Goal: Task Accomplishment & Management: Use online tool/utility

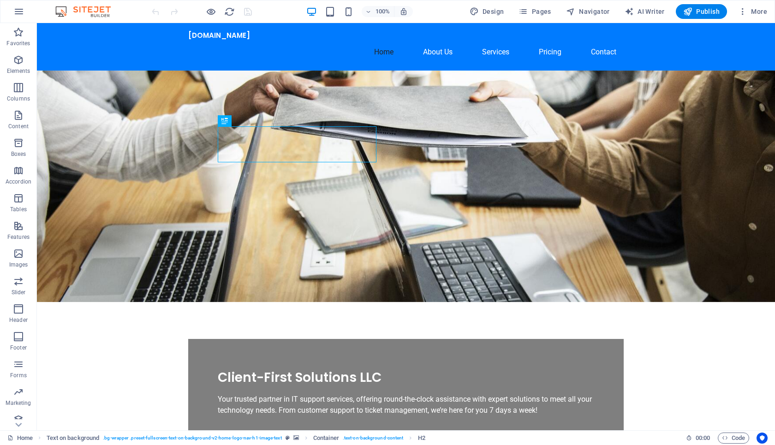
click at [704, 87] on figure at bounding box center [406, 187] width 738 height 232
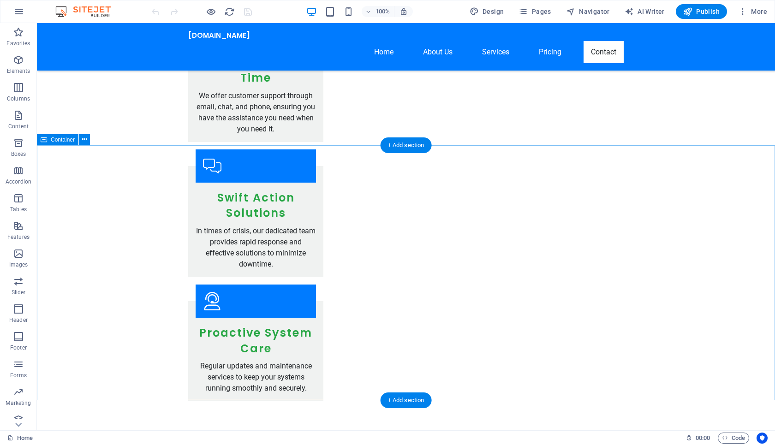
scroll to position [1338, 0]
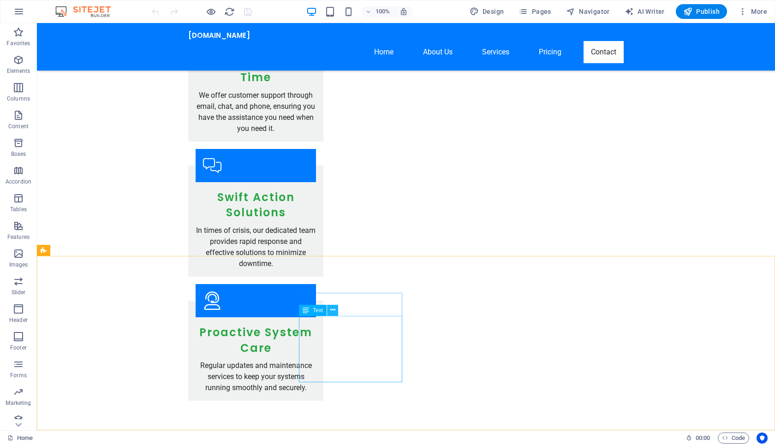
click at [337, 310] on button at bounding box center [332, 310] width 11 height 11
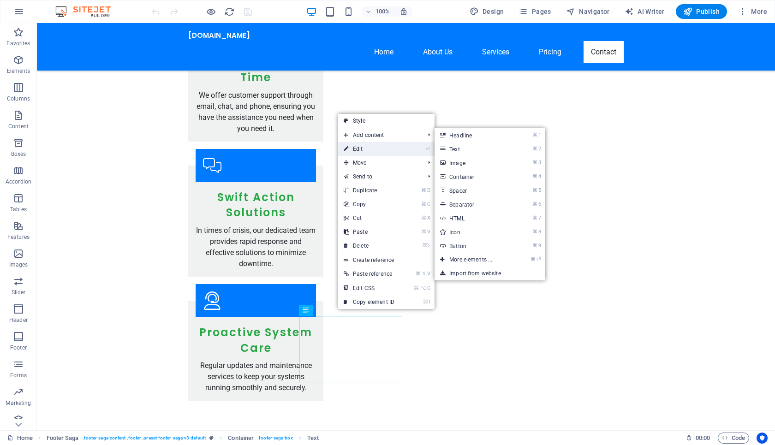
drag, startPoint x: 381, startPoint y: 147, endPoint x: 213, endPoint y: 124, distance: 169.5
click at [381, 147] on link "⏎ Edit" at bounding box center [369, 149] width 62 height 14
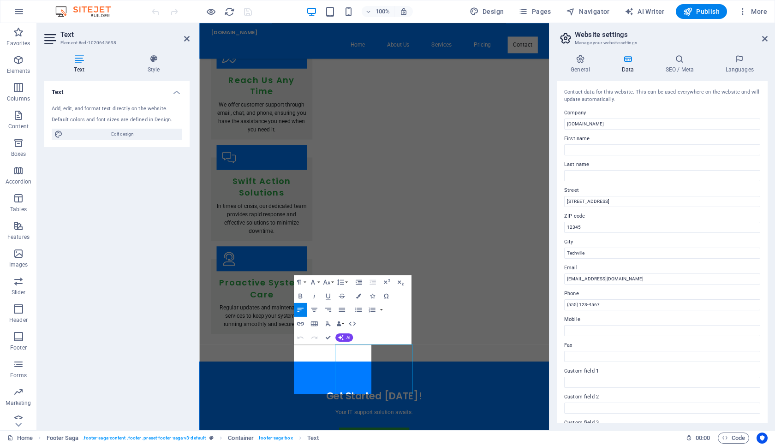
scroll to position [1202, 0]
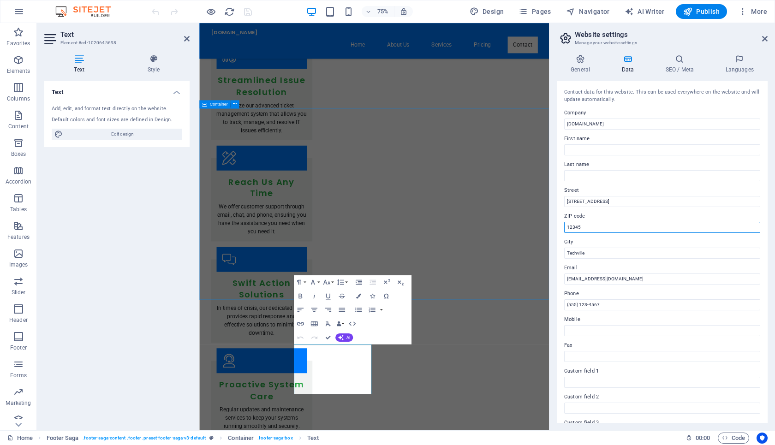
drag, startPoint x: 813, startPoint y: 249, endPoint x: 652, endPoint y: 293, distance: 166.9
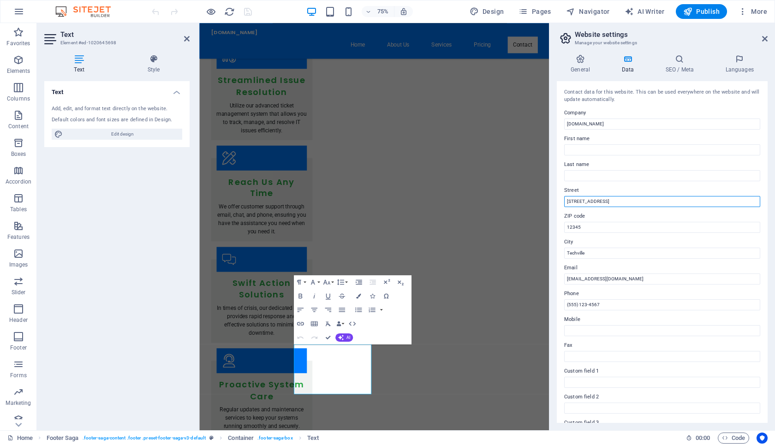
drag, startPoint x: 612, startPoint y: 199, endPoint x: 560, endPoint y: 202, distance: 52.2
click at [560, 202] on div "Contact data for this website. This can be used everywhere on the website and w…" at bounding box center [662, 252] width 211 height 342
type input "[STREET_ADDRESS][PERSON_NAME]"
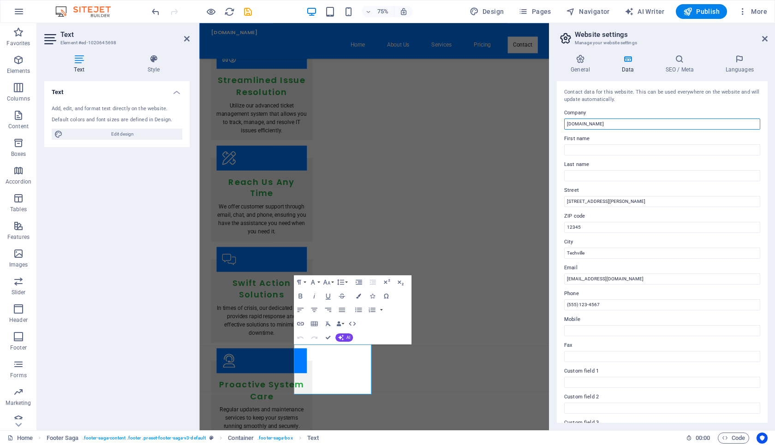
type input "Client-FirstSoultions"
type input "[PERSON_NAME]"
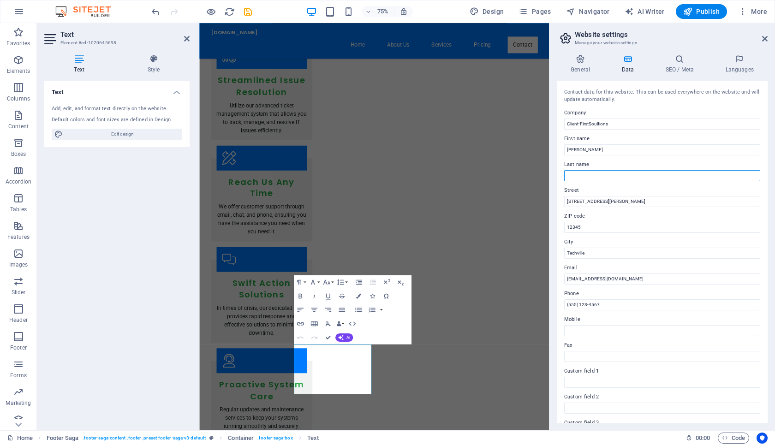
type input "[PERSON_NAME]"
type input "16201"
type input "kittanning"
type input "[EMAIL_ADDRESS][DOMAIN_NAME]"
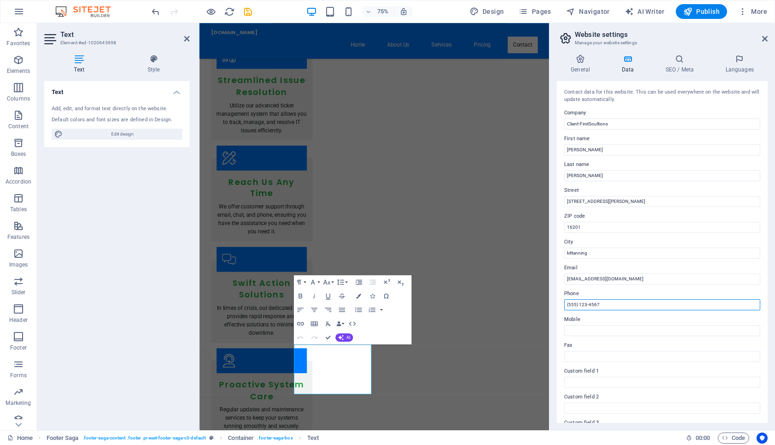
type input "7249190192"
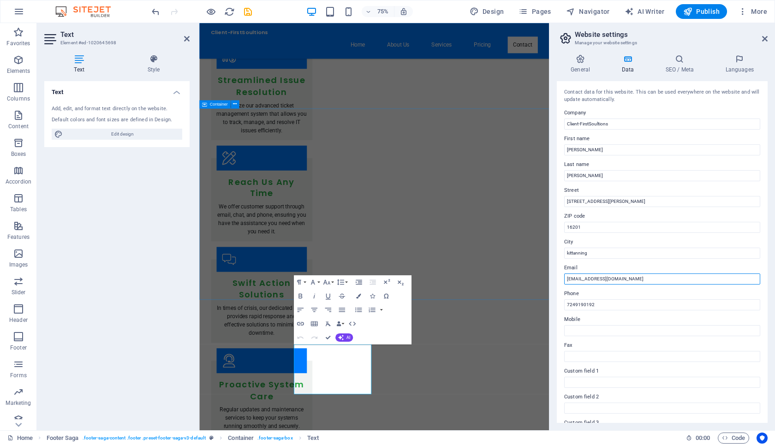
drag, startPoint x: 846, startPoint y: 301, endPoint x: 604, endPoint y: 363, distance: 249.8
drag, startPoint x: 642, startPoint y: 278, endPoint x: 565, endPoint y: 277, distance: 77.5
click at [565, 277] on input "[EMAIL_ADDRESS][DOMAIN_NAME]" at bounding box center [662, 279] width 196 height 11
type input "[EMAIL_ADDRESS][DOMAIN_NAME]"
click at [53, 358] on div "Text Add, edit, and format text directly on the website. Default colors and fon…" at bounding box center [116, 252] width 145 height 342
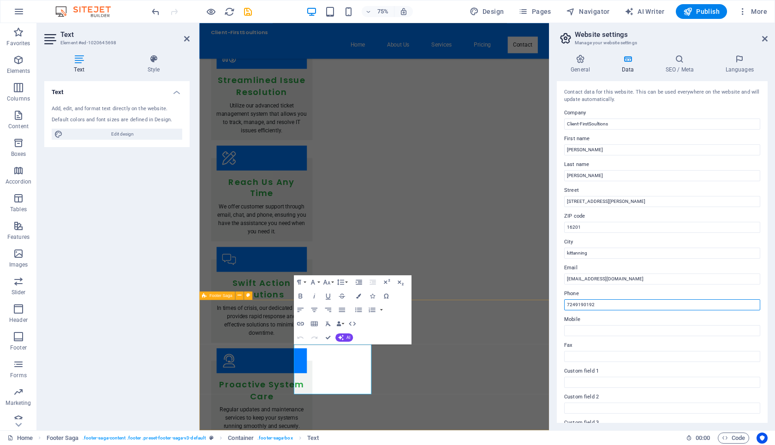
drag, startPoint x: 803, startPoint y: 327, endPoint x: 661, endPoint y: 396, distance: 158.4
click at [598, 303] on input "7249190192" at bounding box center [662, 304] width 196 height 11
drag, startPoint x: 819, startPoint y: 328, endPoint x: 648, endPoint y: 400, distance: 185.4
type input "7"
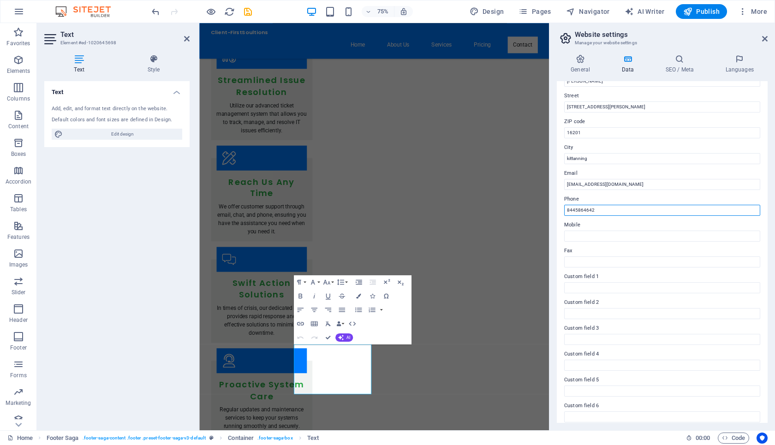
scroll to position [101, 0]
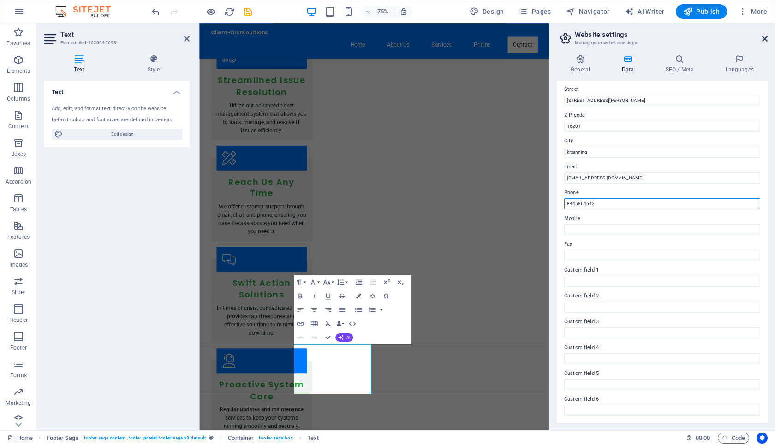
type input "8445864642"
click at [763, 39] on icon at bounding box center [765, 38] width 6 height 7
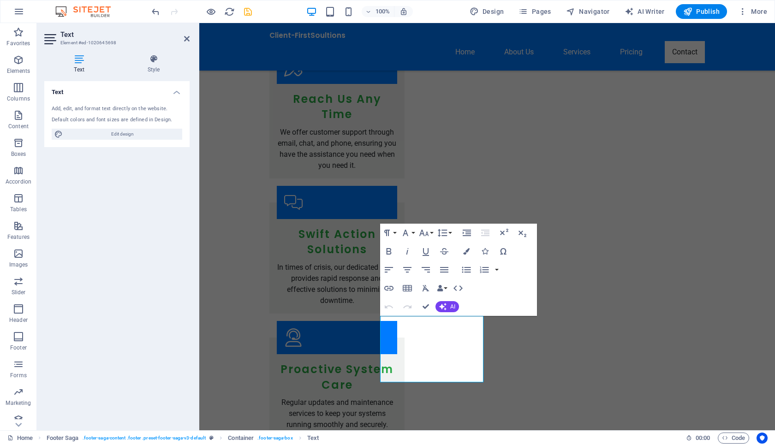
click at [248, 11] on icon "save" at bounding box center [248, 11] width 11 height 11
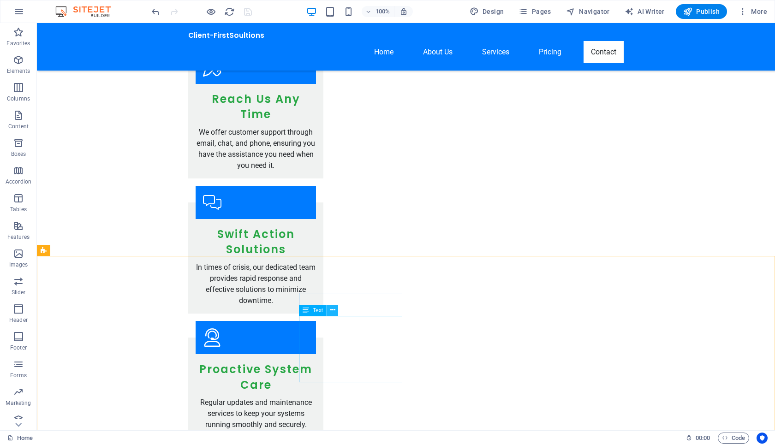
click at [332, 311] on icon at bounding box center [332, 310] width 5 height 10
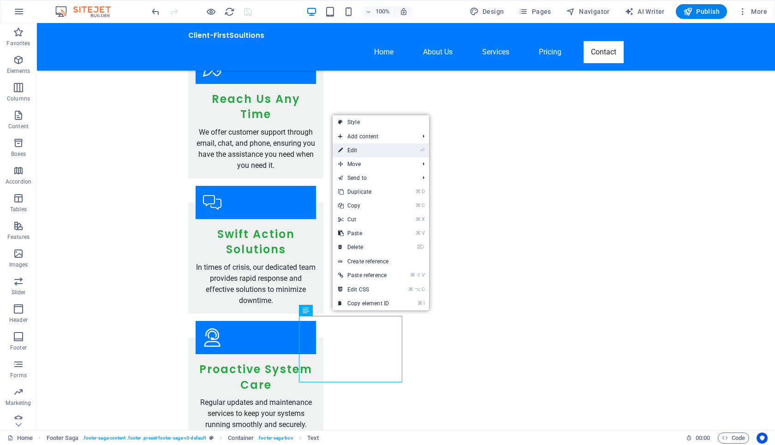
click at [399, 148] on li "⏎ Edit" at bounding box center [381, 150] width 96 height 14
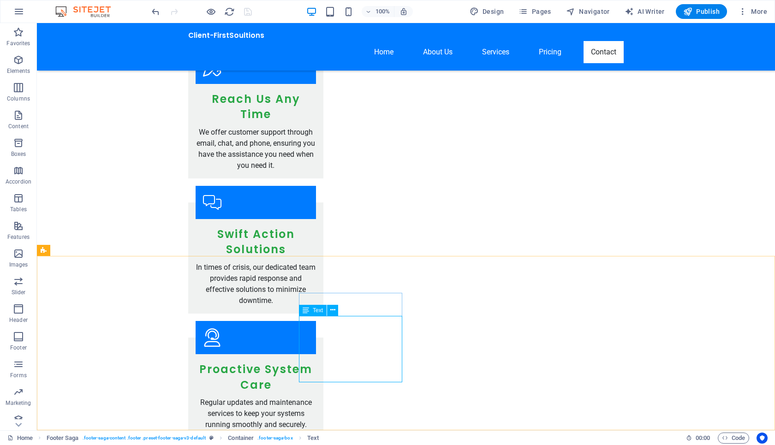
click at [319, 312] on span "Text" at bounding box center [318, 311] width 10 height 6
click at [333, 309] on icon at bounding box center [332, 310] width 5 height 10
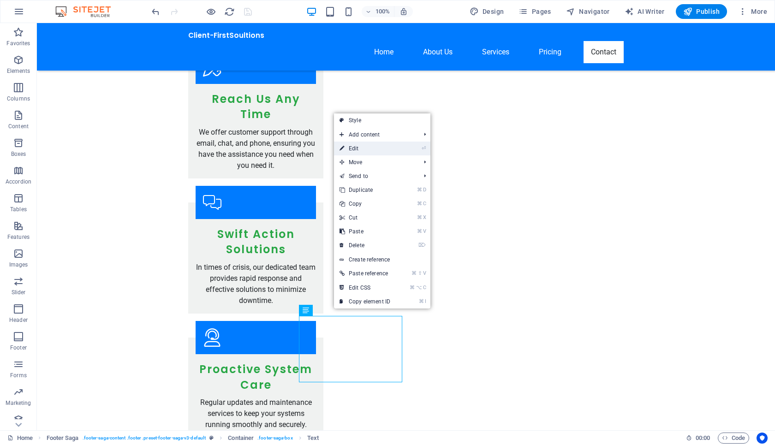
click at [378, 145] on link "⏎ Edit" at bounding box center [365, 149] width 62 height 14
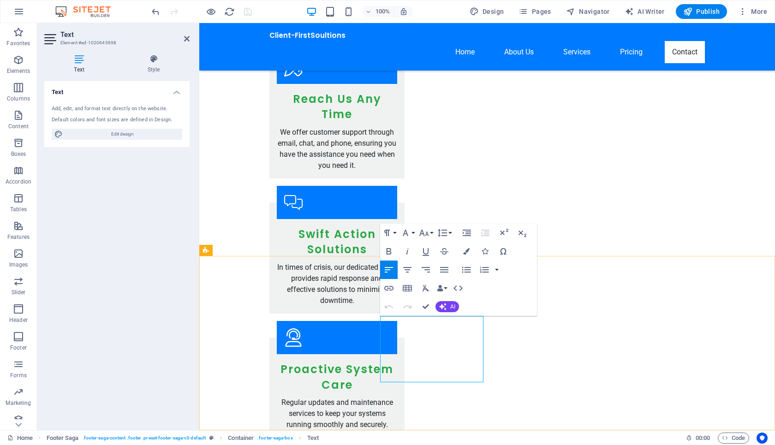
click at [256, 9] on div "100% Design Pages Navigator AI Writer Publish More" at bounding box center [460, 11] width 621 height 15
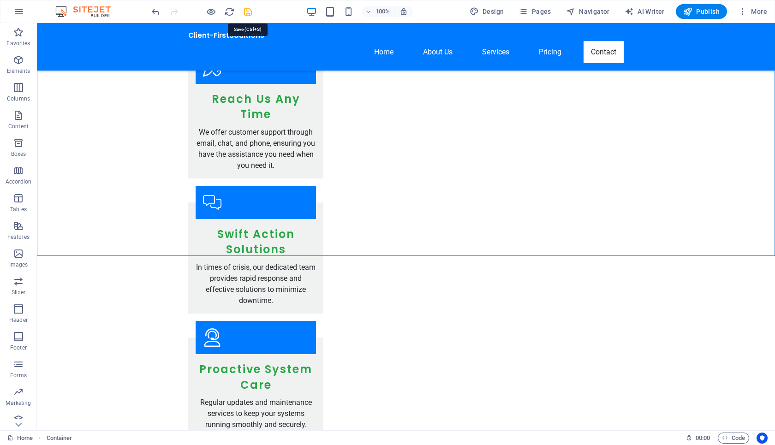
click at [249, 9] on icon "save" at bounding box center [248, 11] width 11 height 11
checkbox input "false"
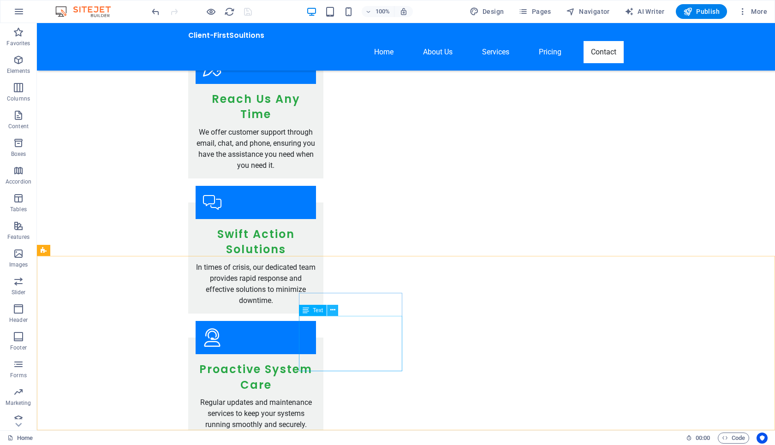
click at [333, 312] on icon at bounding box center [332, 310] width 5 height 10
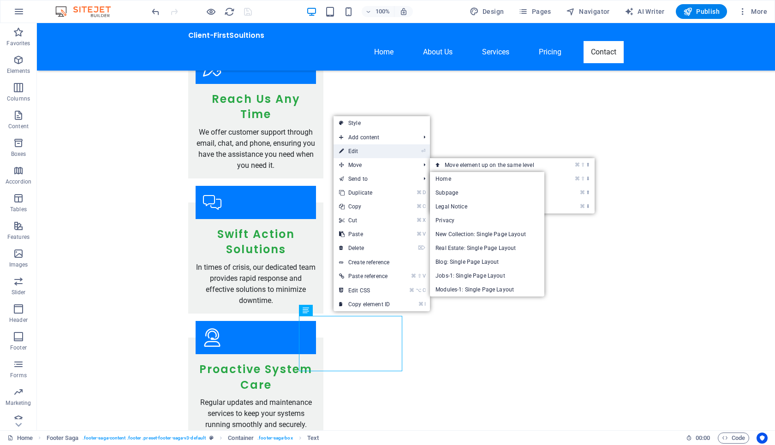
click at [367, 149] on link "⏎ Edit" at bounding box center [364, 151] width 62 height 14
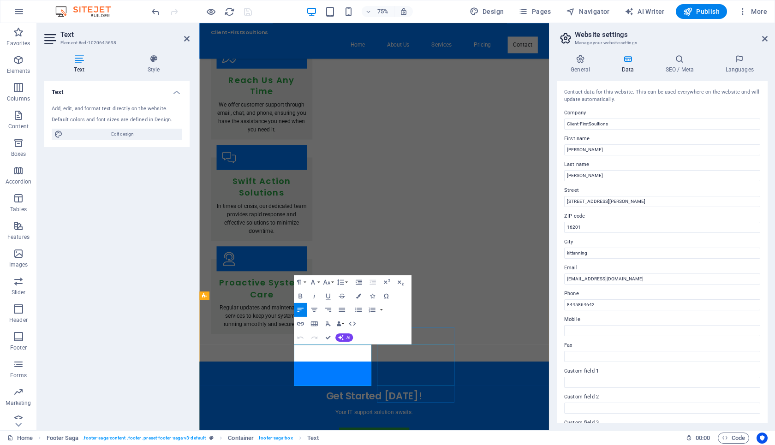
scroll to position [1202, 0]
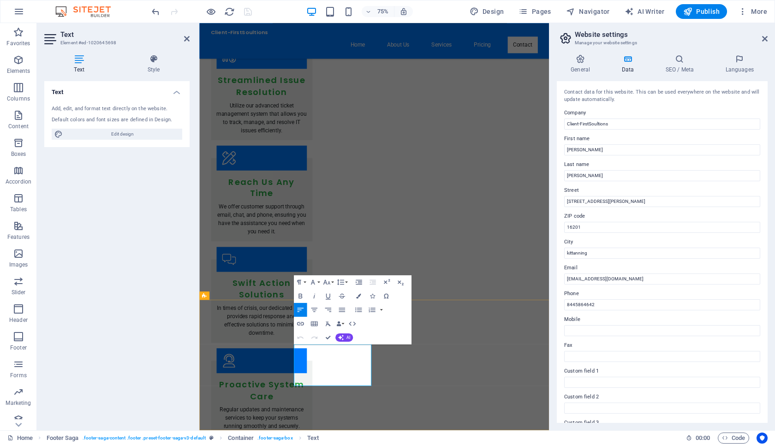
click at [575, 304] on input "8445864642" at bounding box center [662, 304] width 196 height 11
click at [583, 304] on input "844-5864642" at bounding box center [662, 304] width 196 height 11
type input "[PHONE_NUMBER]"
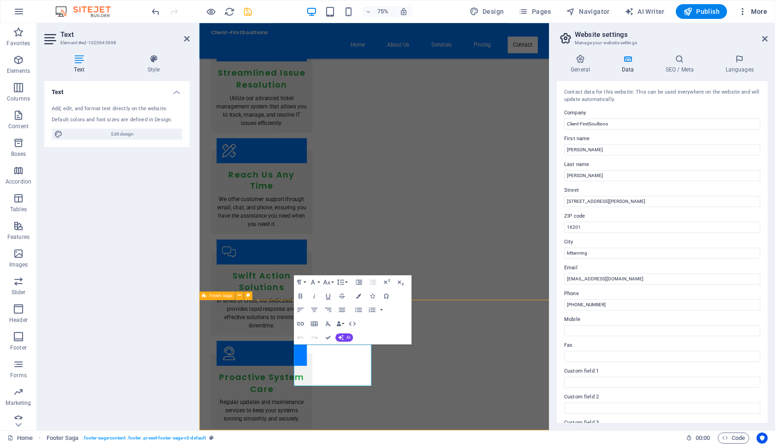
scroll to position [1338, 0]
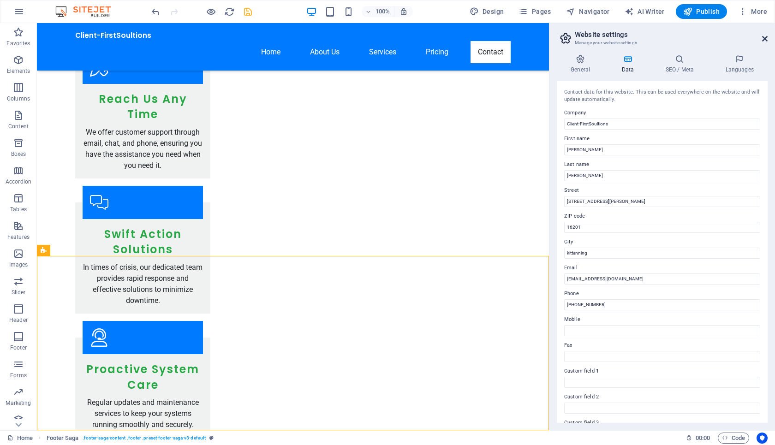
click at [765, 41] on icon at bounding box center [765, 38] width 6 height 7
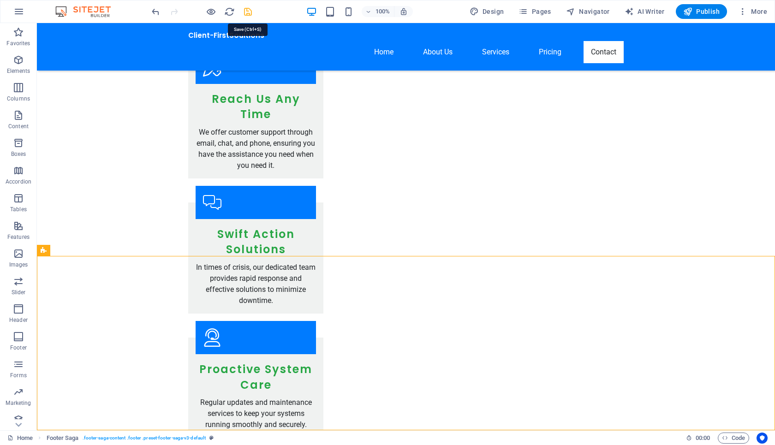
click at [250, 12] on icon "save" at bounding box center [248, 11] width 11 height 11
checkbox input "false"
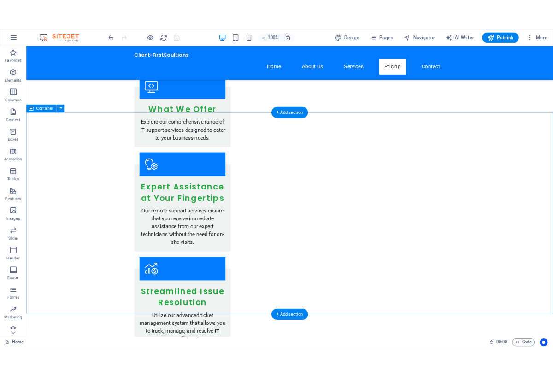
scroll to position [940, 0]
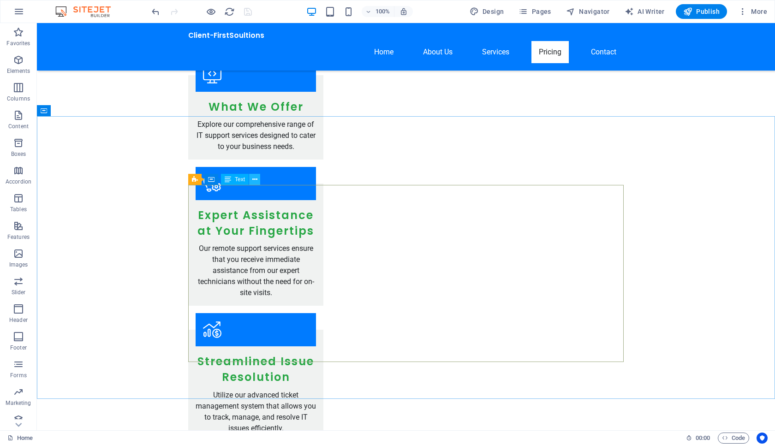
click at [255, 180] on icon at bounding box center [254, 180] width 5 height 10
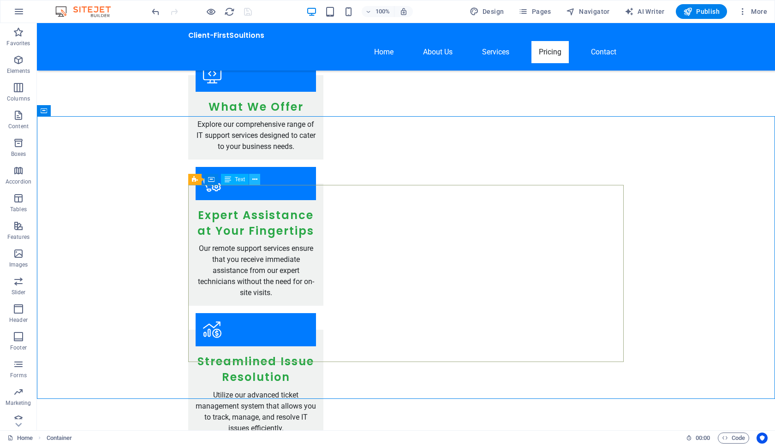
click at [254, 179] on icon at bounding box center [254, 180] width 5 height 10
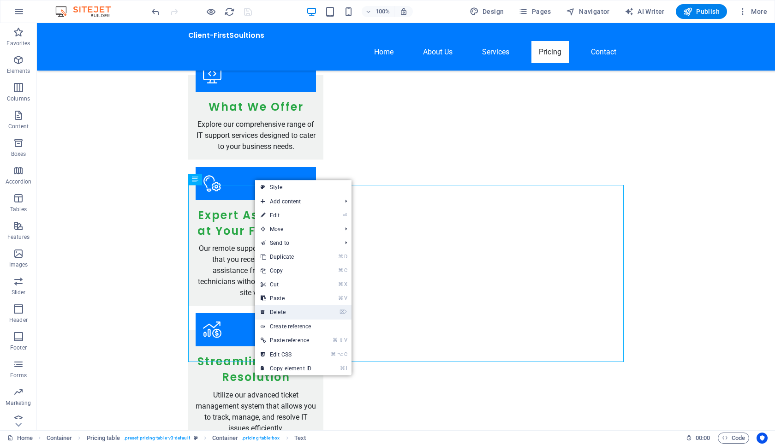
click at [297, 308] on link "⌦ Delete" at bounding box center [286, 312] width 62 height 14
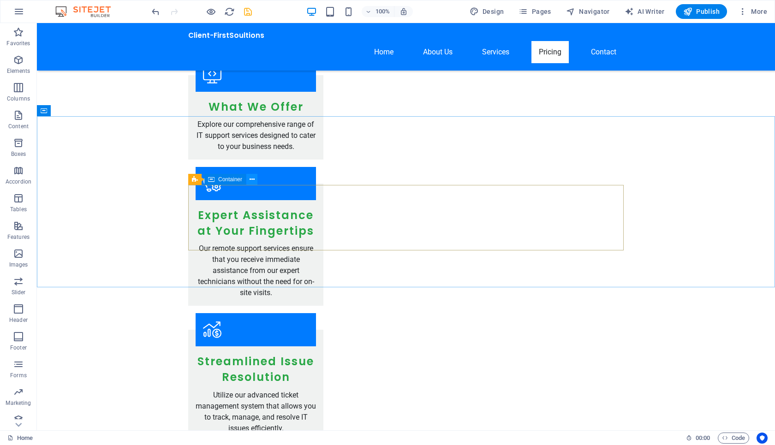
click at [256, 181] on button at bounding box center [251, 179] width 11 height 11
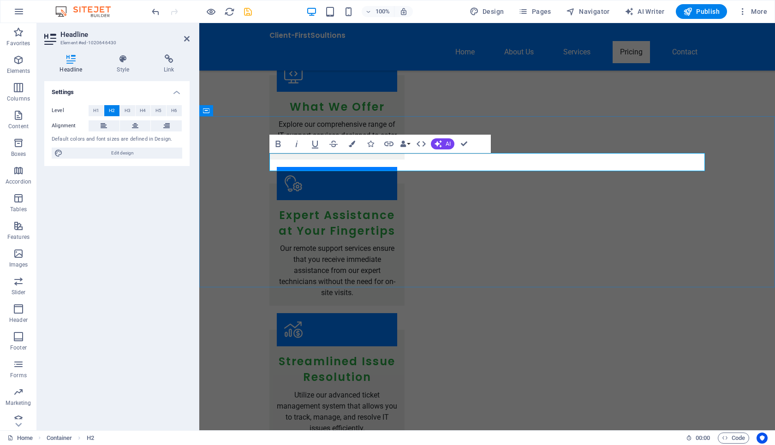
drag, startPoint x: 472, startPoint y: 164, endPoint x: 479, endPoint y: 165, distance: 7.4
drag, startPoint x: 399, startPoint y: 161, endPoint x: 482, endPoint y: 164, distance: 83.1
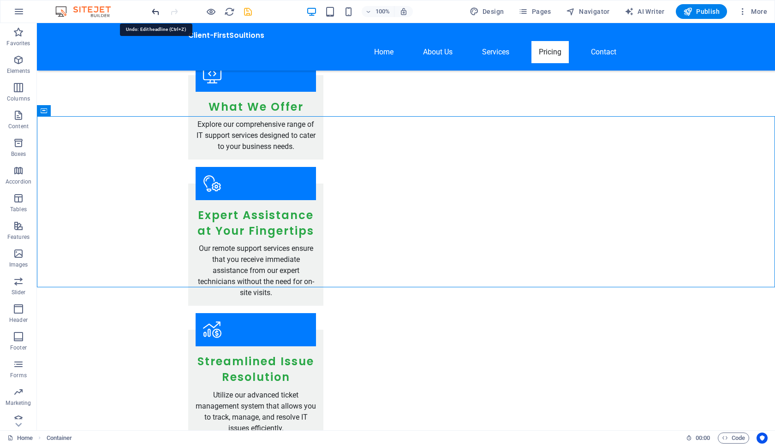
click at [160, 12] on icon "undo" at bounding box center [155, 11] width 11 height 11
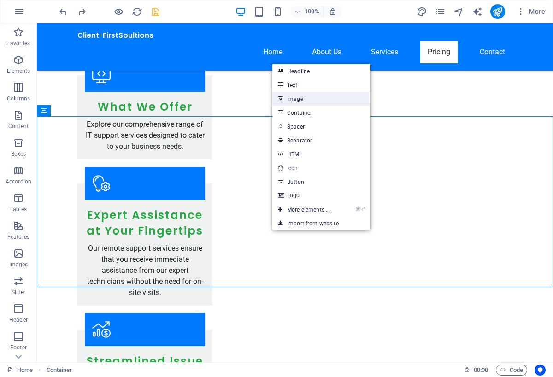
click at [314, 96] on link "Image" at bounding box center [322, 99] width 98 height 14
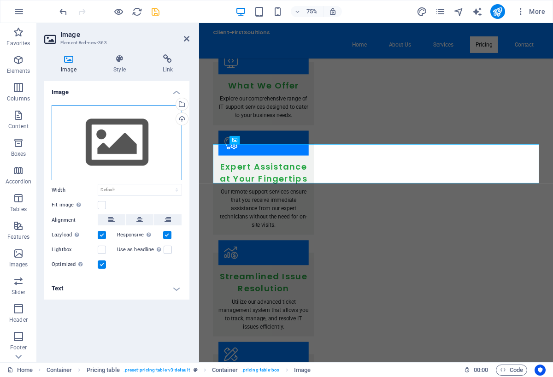
click at [107, 136] on div "Drag files here, click to choose files or select files from Files or our free s…" at bounding box center [117, 143] width 131 height 76
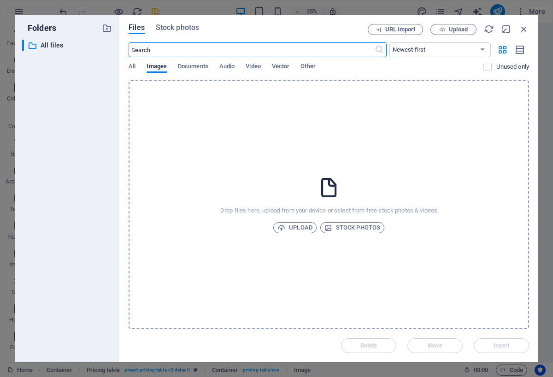
scroll to position [262, 0]
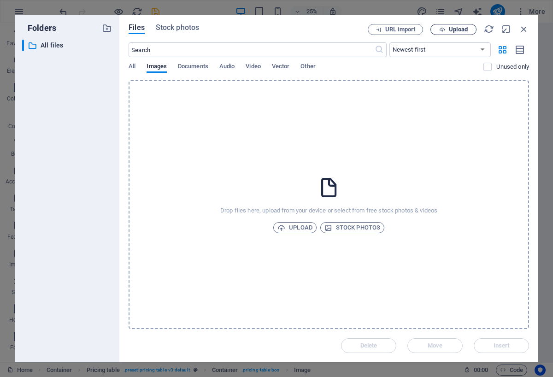
click at [476, 29] on button "Upload" at bounding box center [454, 29] width 46 height 11
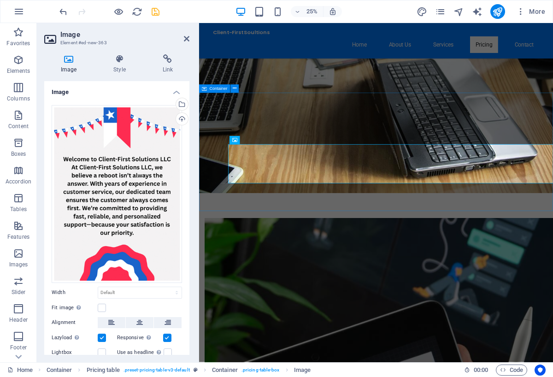
scroll to position [940, 0]
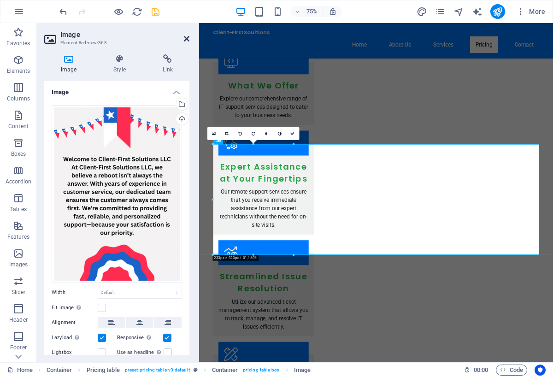
click at [186, 40] on icon at bounding box center [187, 38] width 6 height 7
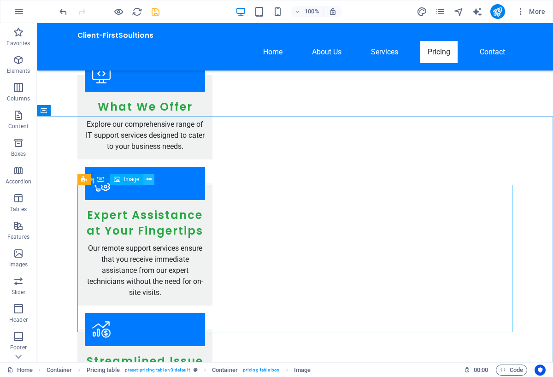
click at [149, 180] on icon at bounding box center [149, 180] width 5 height 10
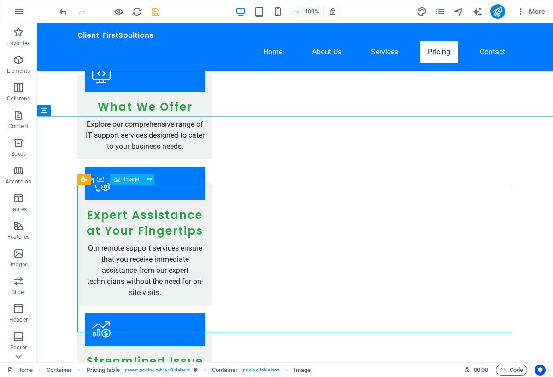
click at [130, 179] on span "Image" at bounding box center [131, 180] width 15 height 6
drag, startPoint x: 167, startPoint y: 202, endPoint x: 254, endPoint y: 268, distance: 109.2
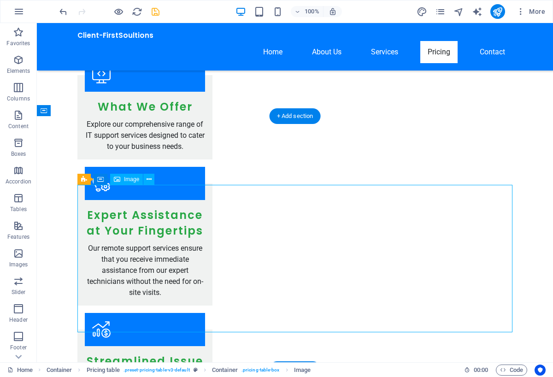
drag, startPoint x: 185, startPoint y: 250, endPoint x: 291, endPoint y: 263, distance: 106.4
drag, startPoint x: 172, startPoint y: 244, endPoint x: 251, endPoint y: 284, distance: 88.9
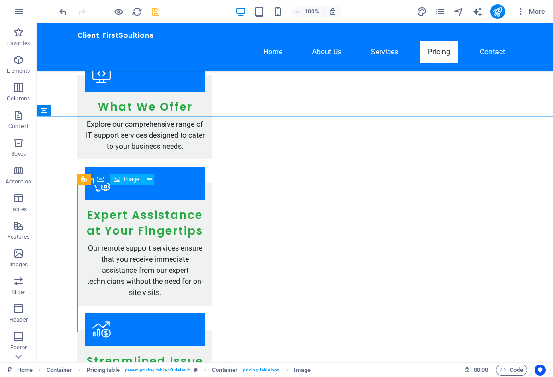
click at [138, 182] on span "Image" at bounding box center [131, 180] width 15 height 6
click at [98, 182] on icon at bounding box center [100, 179] width 6 height 11
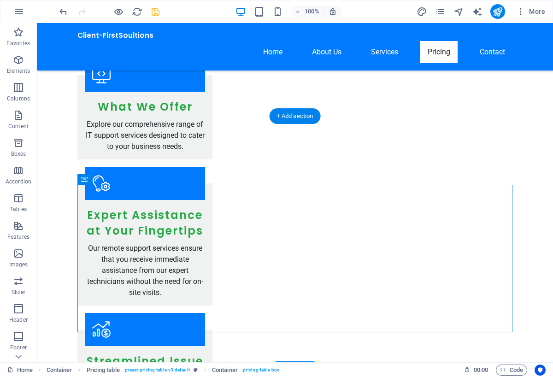
drag, startPoint x: 135, startPoint y: 205, endPoint x: 350, endPoint y: 244, distance: 218.3
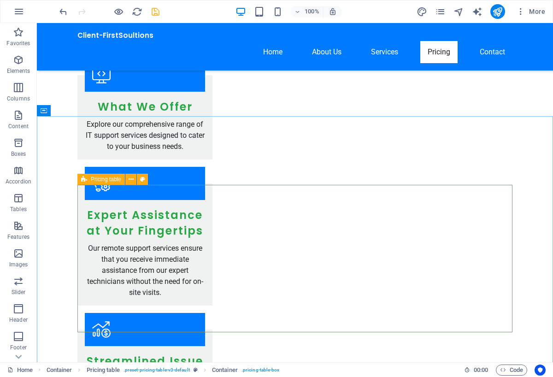
click at [123, 181] on div "Pricing table" at bounding box center [101, 179] width 48 height 11
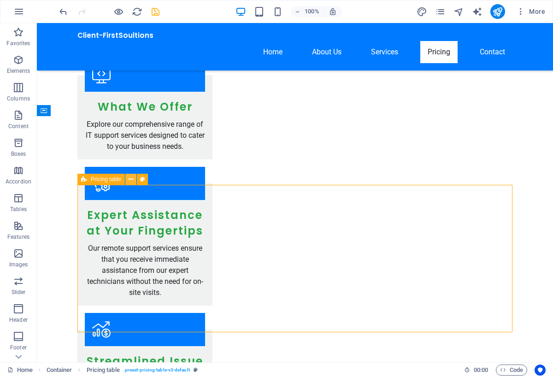
click at [128, 182] on button at bounding box center [130, 179] width 11 height 11
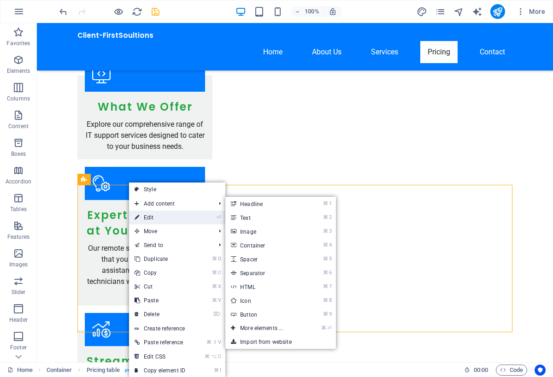
click at [142, 213] on link "⏎ Edit" at bounding box center [160, 218] width 62 height 14
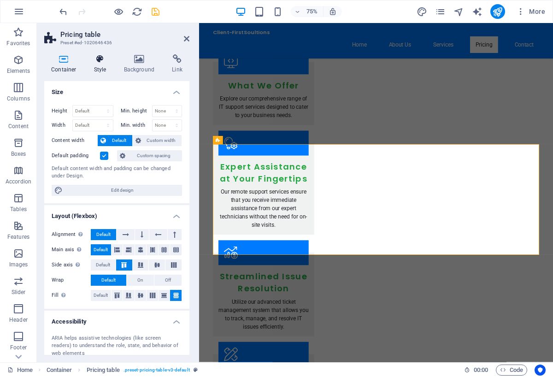
click at [107, 61] on icon at bounding box center [100, 58] width 26 height 9
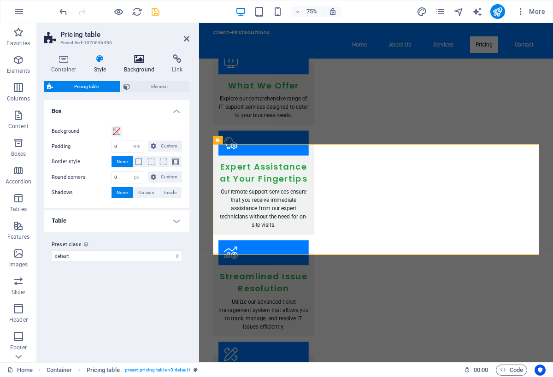
click at [136, 66] on h4 "Background" at bounding box center [141, 63] width 48 height 19
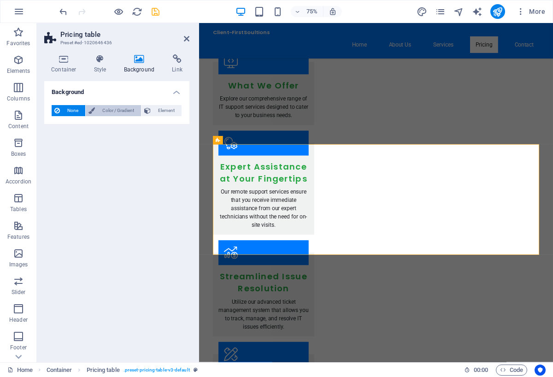
click at [113, 111] on span "Color / Gradient" at bounding box center [118, 110] width 41 height 11
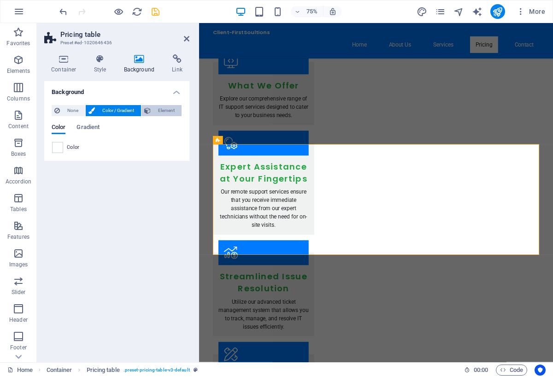
click at [150, 115] on icon at bounding box center [147, 110] width 6 height 11
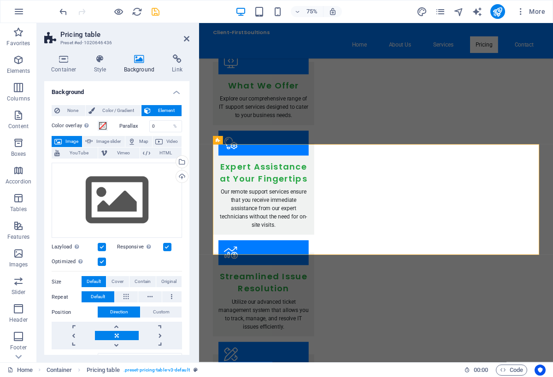
click at [183, 38] on h2 "Pricing table" at bounding box center [124, 34] width 129 height 8
click at [186, 39] on icon at bounding box center [187, 38] width 6 height 7
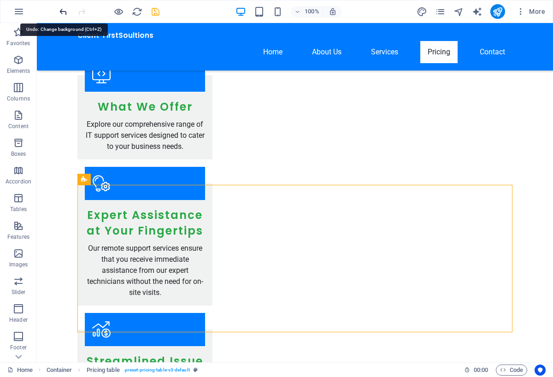
click at [61, 10] on icon "undo" at bounding box center [63, 11] width 11 height 11
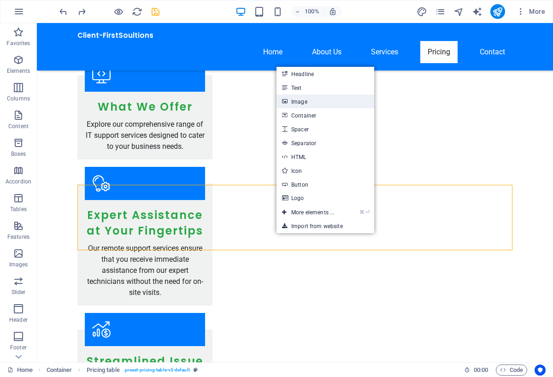
click at [315, 100] on link "Image" at bounding box center [326, 102] width 98 height 14
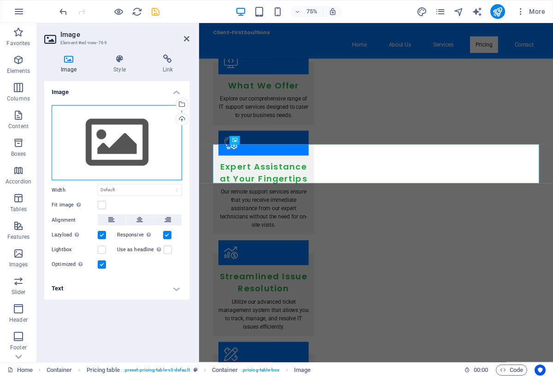
click at [129, 136] on div "Drag files here, click to choose files or select files from Files or our free s…" at bounding box center [117, 143] width 131 height 76
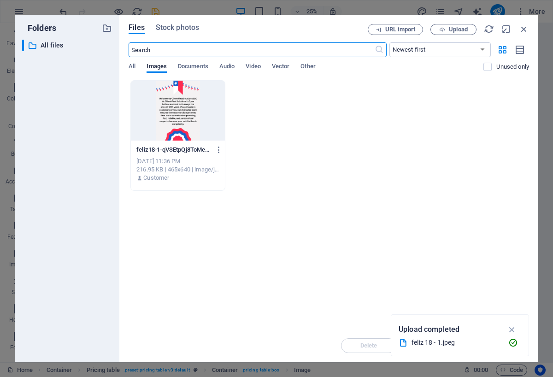
scroll to position [262, 0]
click at [459, 30] on span "Upload" at bounding box center [458, 30] width 19 height 6
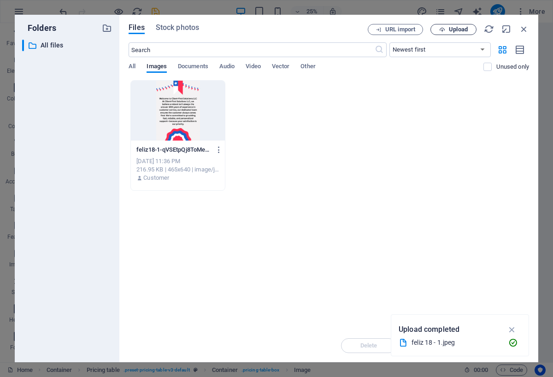
click at [455, 31] on span "Upload" at bounding box center [458, 30] width 19 height 6
click at [450, 33] on button "Upload" at bounding box center [454, 29] width 46 height 11
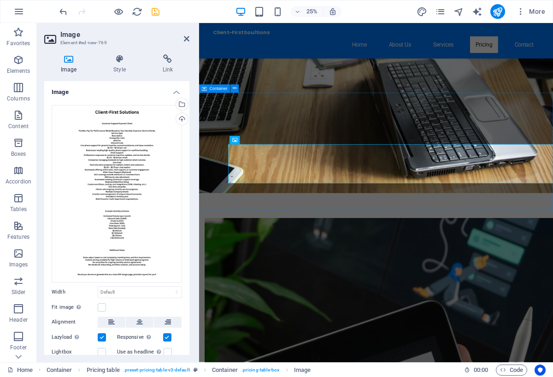
scroll to position [940, 0]
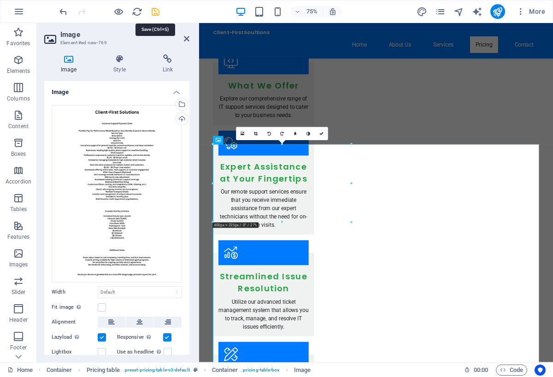
click at [155, 10] on icon "save" at bounding box center [155, 11] width 11 height 11
checkbox input "false"
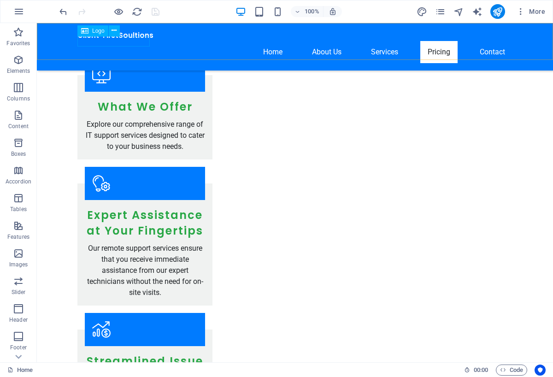
click at [132, 41] on div "Client-FirstSoultions" at bounding box center [294, 35] width 435 height 11
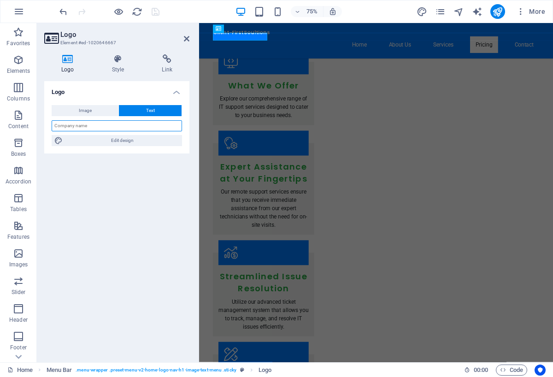
click at [100, 125] on input "text" at bounding box center [117, 125] width 131 height 11
type input "c"
type input "Contact us Toll Free : [PHONE_NUMBER]"
click at [188, 37] on icon at bounding box center [187, 38] width 6 height 7
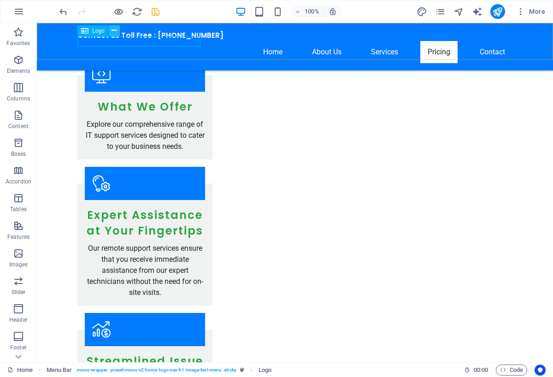
click at [109, 32] on button at bounding box center [114, 30] width 11 height 11
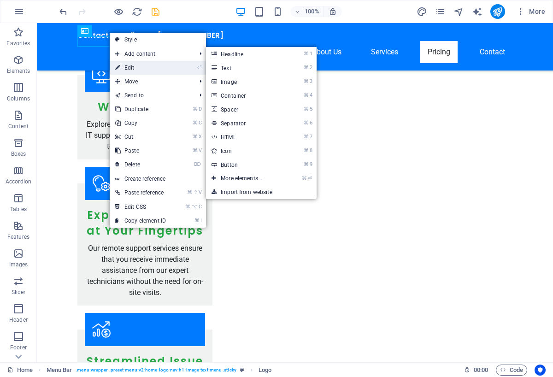
click at [133, 73] on link "⏎ Edit" at bounding box center [141, 68] width 62 height 14
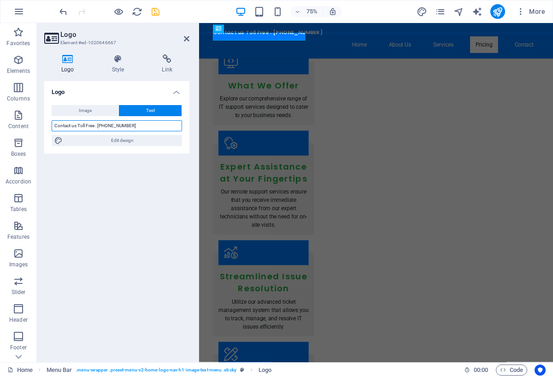
click at [97, 126] on input "Contact us Toll Free : [PHONE_NUMBER]" at bounding box center [117, 125] width 131 height 11
type input "Contact us Toll Free : [PHONE_NUMBER]"
click at [188, 38] on icon at bounding box center [187, 38] width 6 height 7
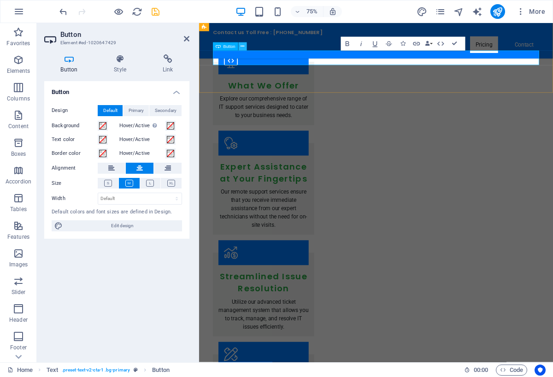
click at [242, 45] on icon at bounding box center [243, 46] width 4 height 7
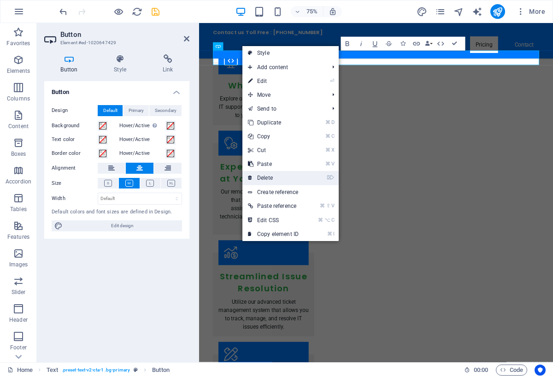
click at [290, 179] on link "⌦ Delete" at bounding box center [274, 178] width 62 height 14
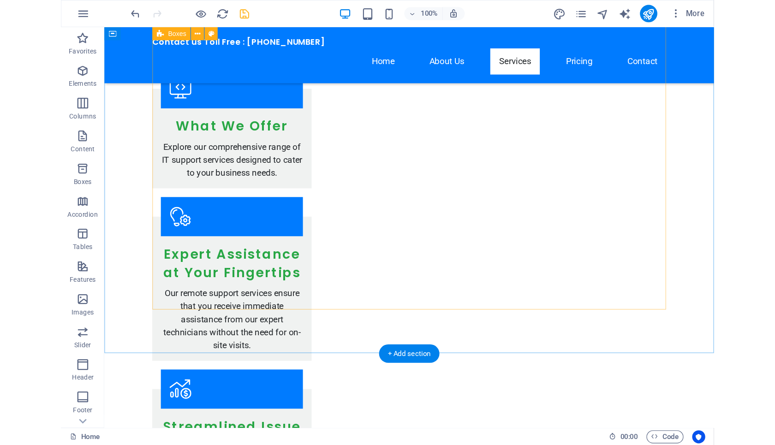
scroll to position [610, 0]
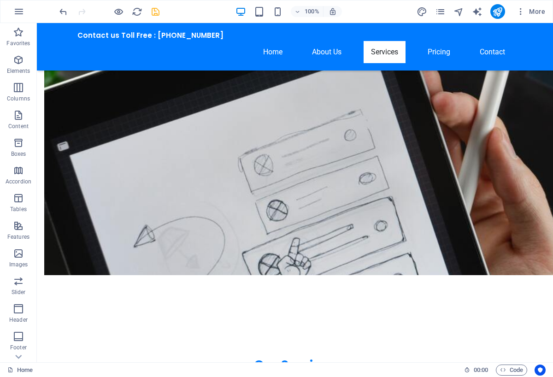
click at [149, 11] on div at bounding box center [109, 11] width 103 height 15
click at [155, 12] on icon "save" at bounding box center [155, 11] width 11 height 11
checkbox input "false"
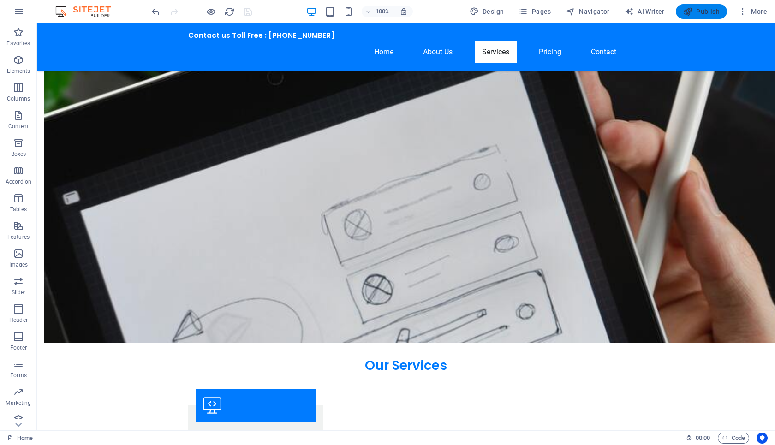
click at [697, 13] on span "Publish" at bounding box center [701, 11] width 36 height 9
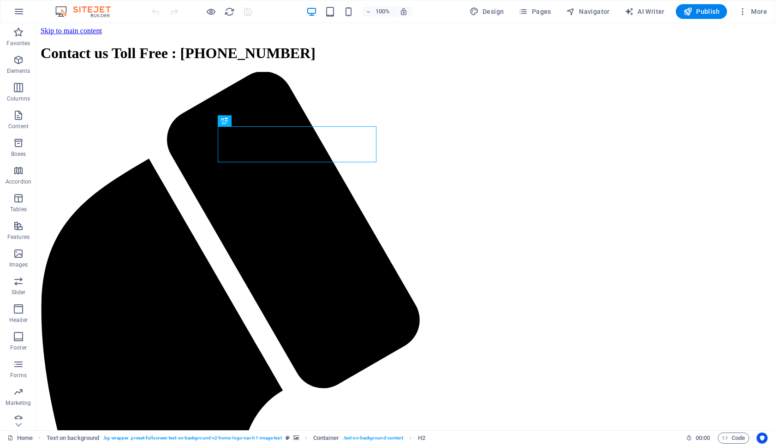
drag, startPoint x: 37, startPoint y: 23, endPoint x: 614, endPoint y: 136, distance: 587.9
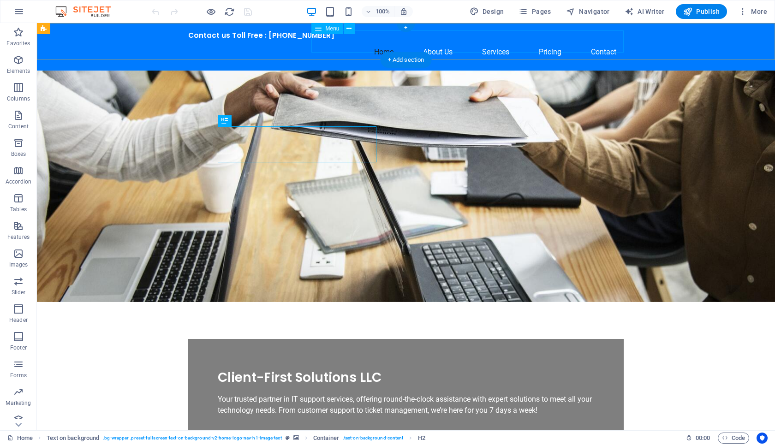
click at [440, 48] on nav "Home About Us Services Pricing Contact" at bounding box center [405, 52] width 435 height 22
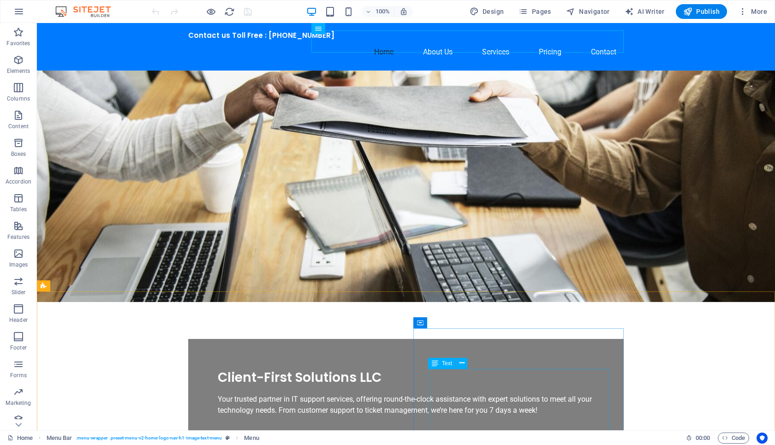
click at [445, 364] on span "Text" at bounding box center [447, 364] width 10 height 6
click at [459, 361] on icon at bounding box center [461, 363] width 5 height 10
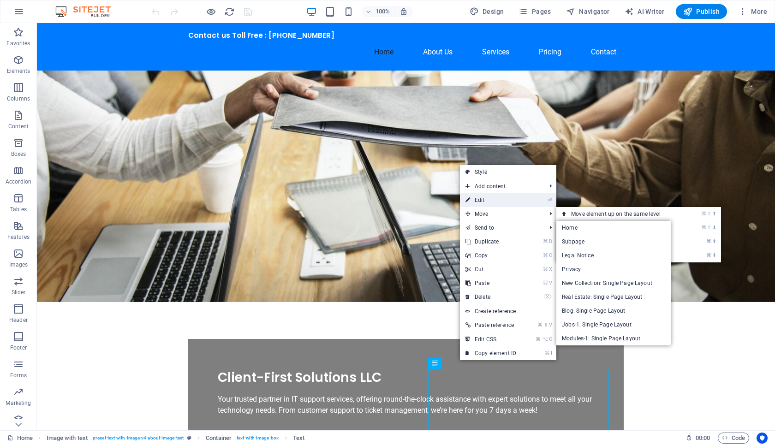
click at [493, 202] on link "⏎ Edit" at bounding box center [491, 200] width 62 height 14
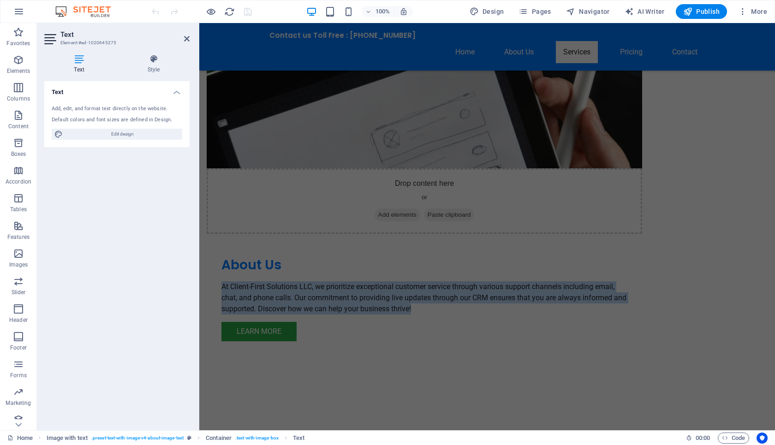
scroll to position [519, 0]
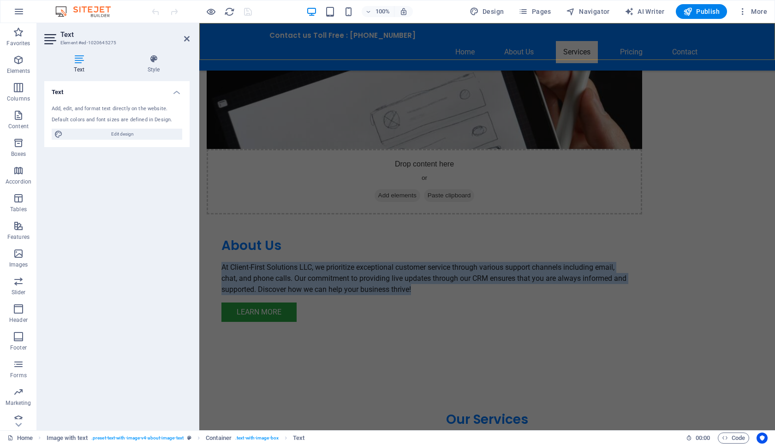
drag, startPoint x: 511, startPoint y: 374, endPoint x: 601, endPoint y: 30, distance: 356.2
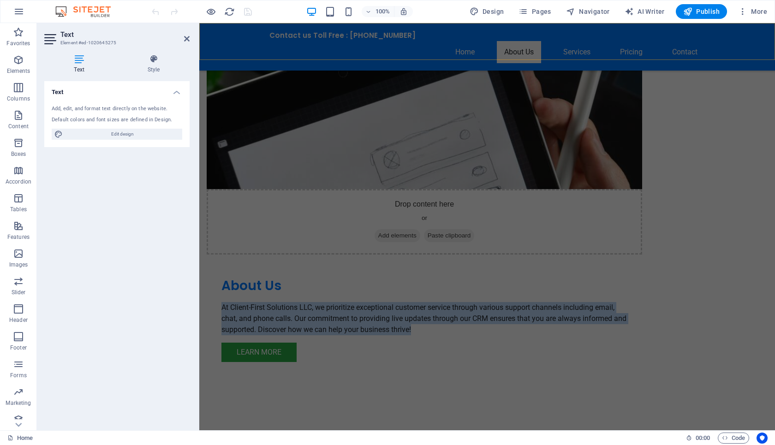
scroll to position [148, 0]
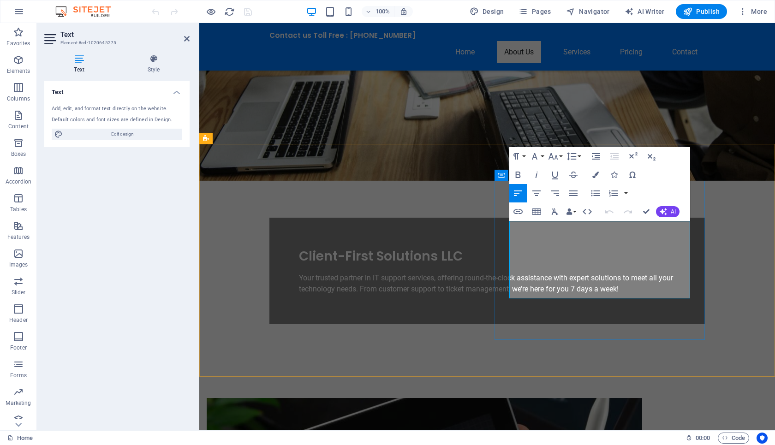
drag, startPoint x: 511, startPoint y: 226, endPoint x: 573, endPoint y: 294, distance: 91.4
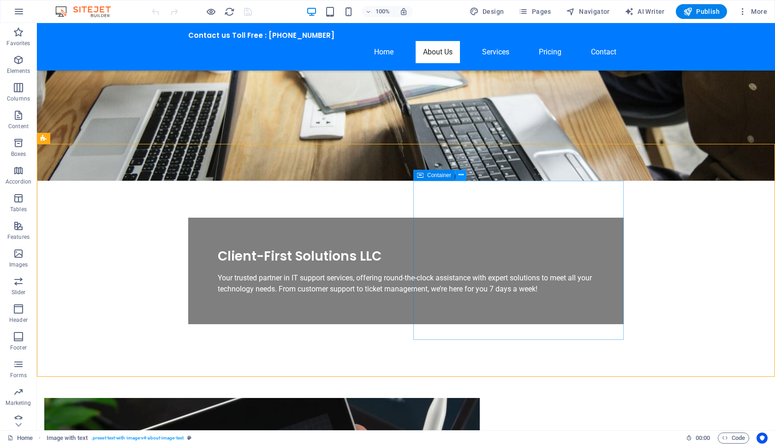
click at [463, 176] on icon at bounding box center [460, 175] width 5 height 10
click at [250, 175] on icon at bounding box center [247, 175] width 7 height 10
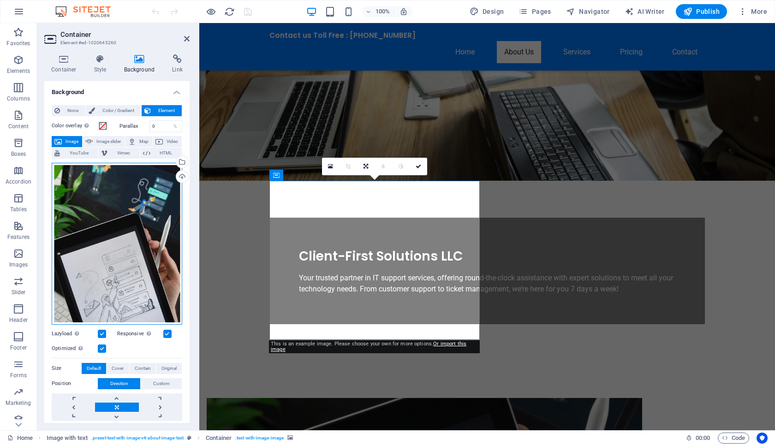
click at [140, 196] on div "Drag files here, click to choose files or select files from Files or our free s…" at bounding box center [117, 244] width 131 height 162
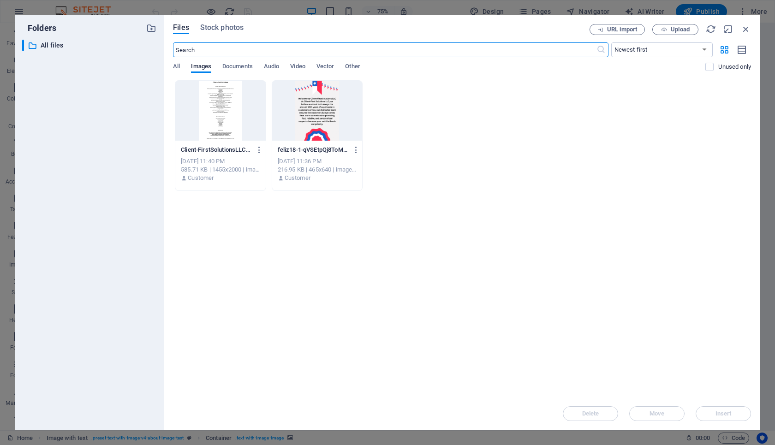
click at [295, 117] on div at bounding box center [317, 111] width 90 height 60
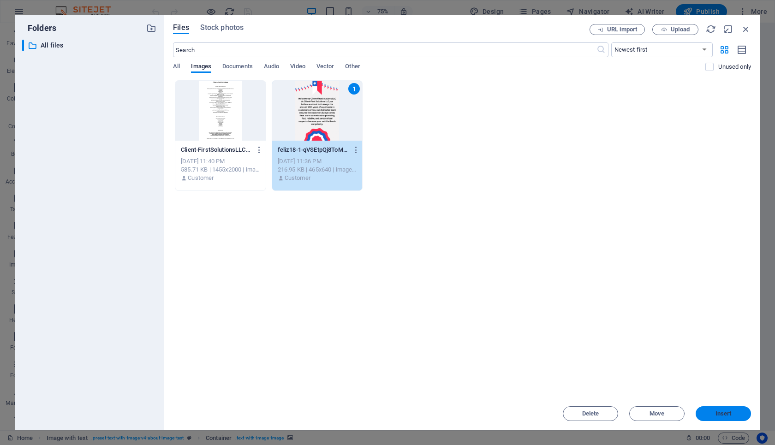
click at [709, 419] on button "Insert" at bounding box center [723, 413] width 55 height 15
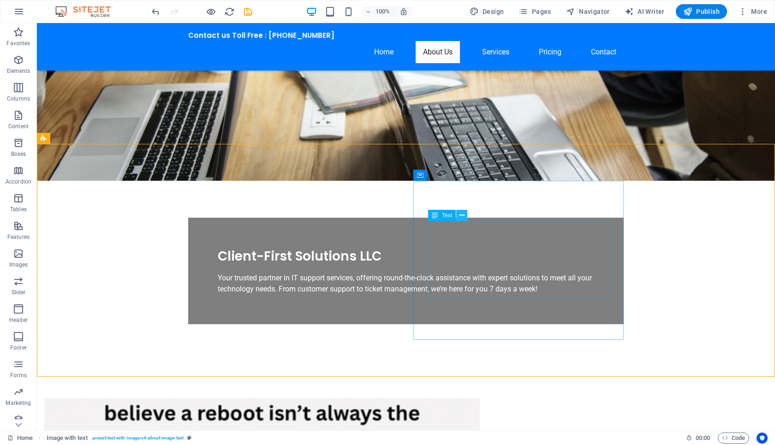
click at [463, 214] on icon at bounding box center [461, 216] width 5 height 10
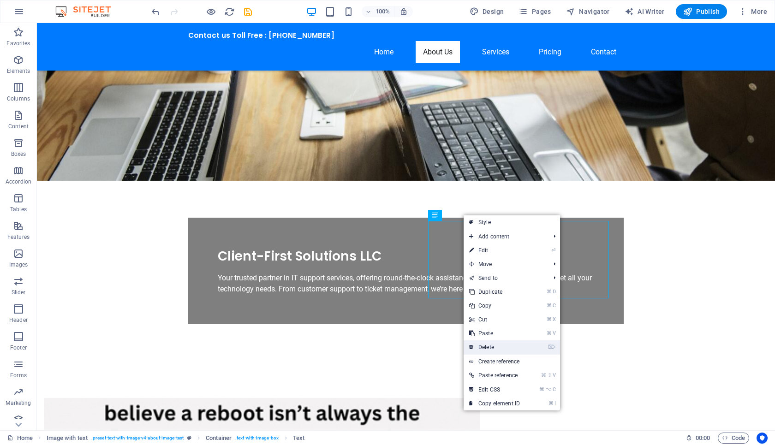
click at [495, 349] on link "⌦ Delete" at bounding box center [495, 347] width 62 height 14
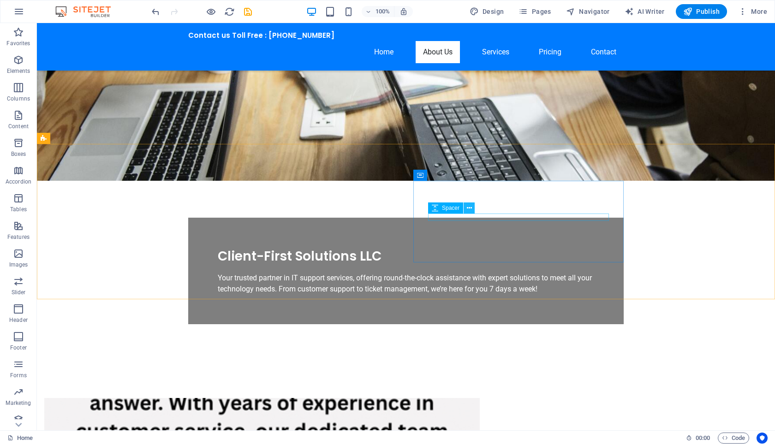
click at [469, 208] on icon at bounding box center [469, 208] width 5 height 10
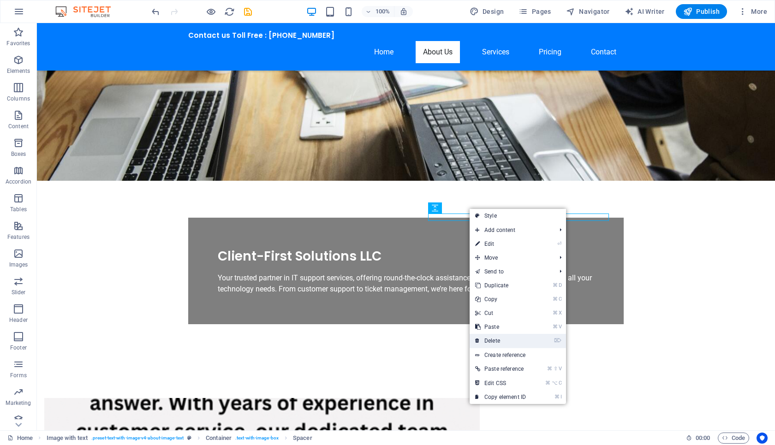
click at [508, 339] on link "⌦ Delete" at bounding box center [501, 341] width 62 height 14
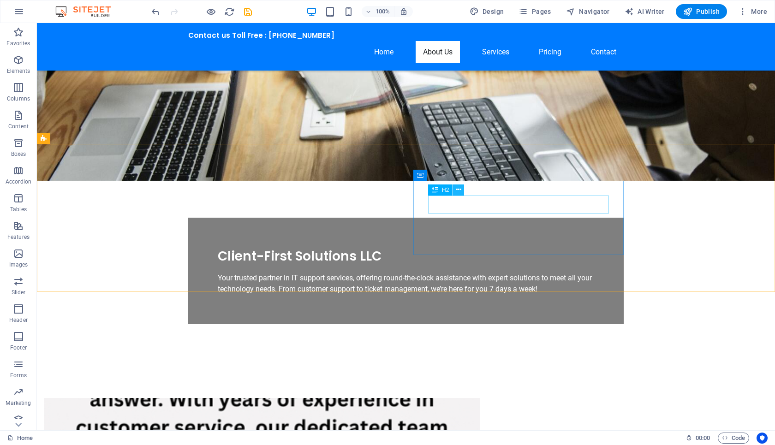
click at [460, 193] on icon at bounding box center [458, 190] width 5 height 10
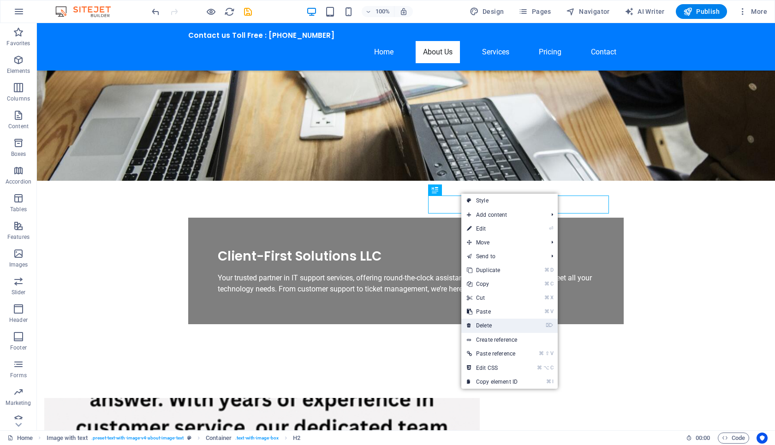
click at [494, 323] on link "⌦ Delete" at bounding box center [492, 326] width 62 height 14
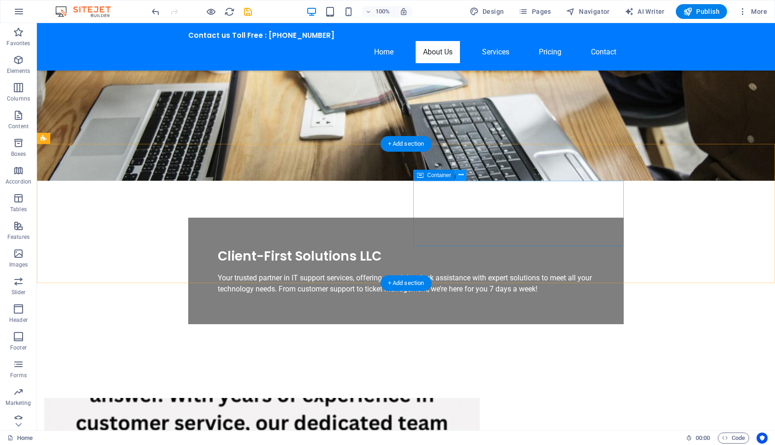
click at [462, 177] on icon at bounding box center [460, 175] width 5 height 10
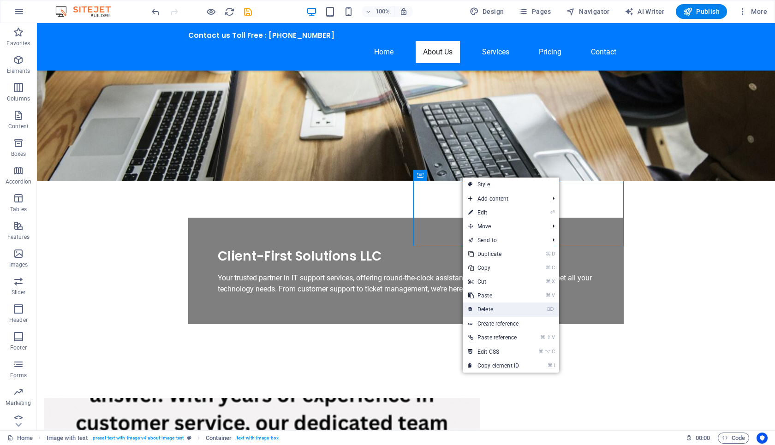
click at [493, 311] on link "⌦ Delete" at bounding box center [494, 310] width 62 height 14
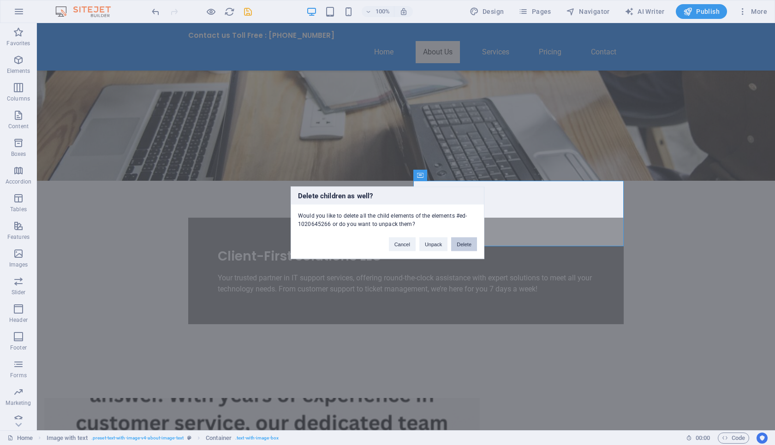
click at [464, 244] on button "Delete" at bounding box center [464, 244] width 26 height 14
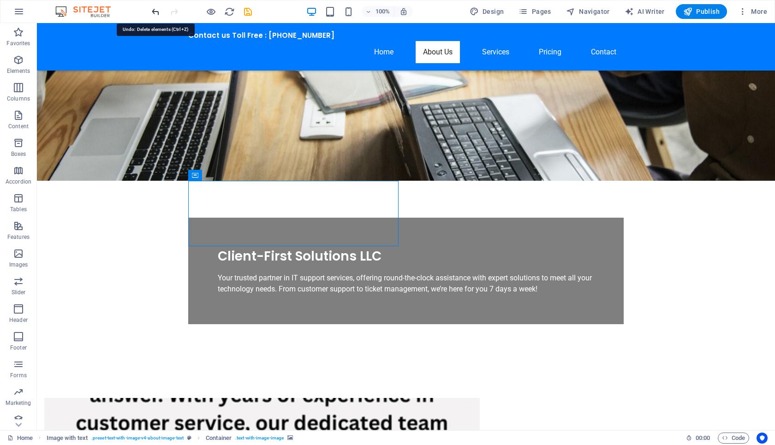
click at [157, 11] on icon "undo" at bounding box center [155, 11] width 11 height 11
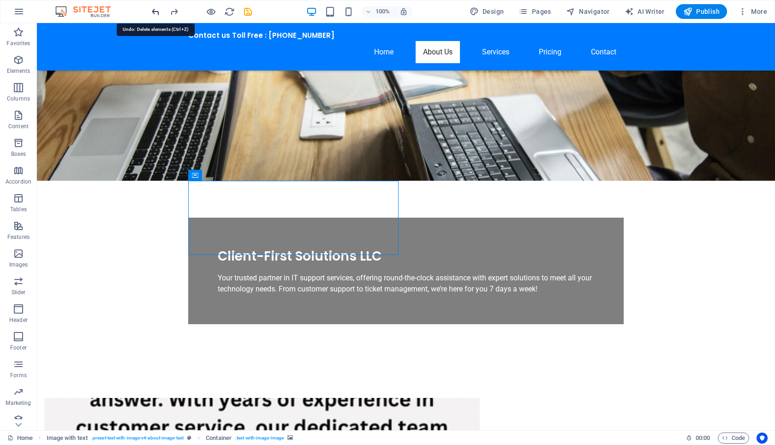
click at [157, 11] on icon "undo" at bounding box center [155, 11] width 11 height 11
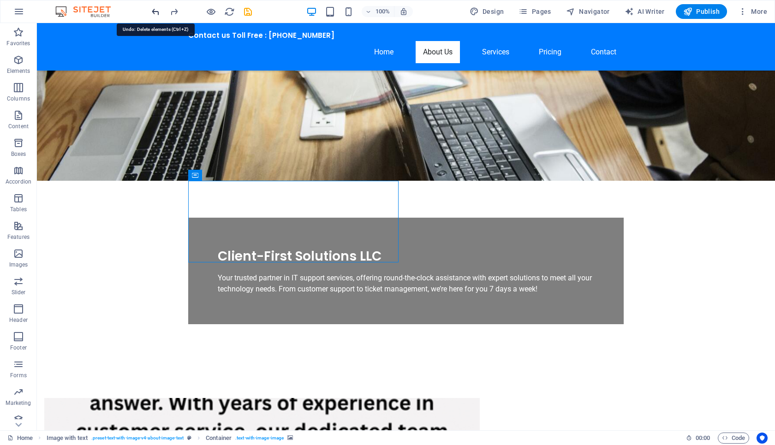
click at [157, 11] on icon "undo" at bounding box center [155, 11] width 11 height 11
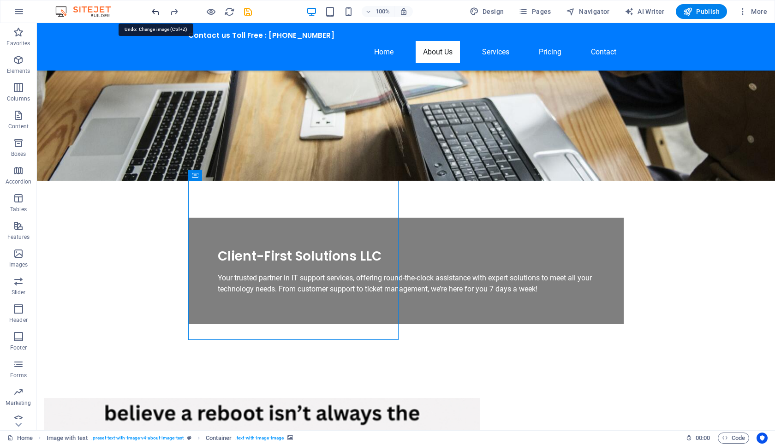
click at [157, 11] on icon "undo" at bounding box center [155, 11] width 11 height 11
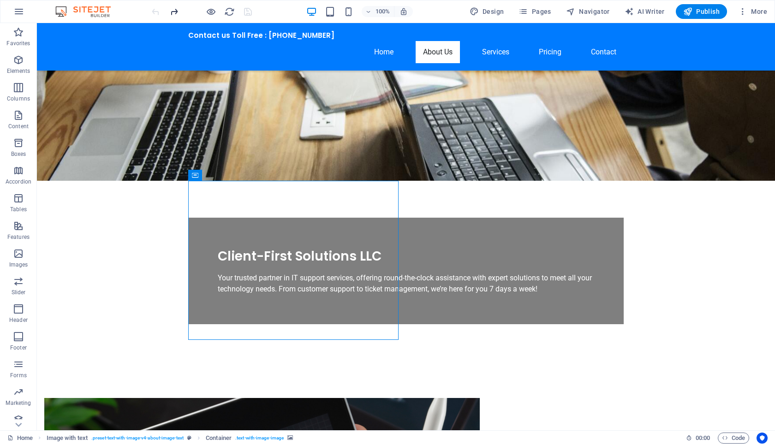
click at [175, 12] on icon "redo" at bounding box center [174, 11] width 11 height 11
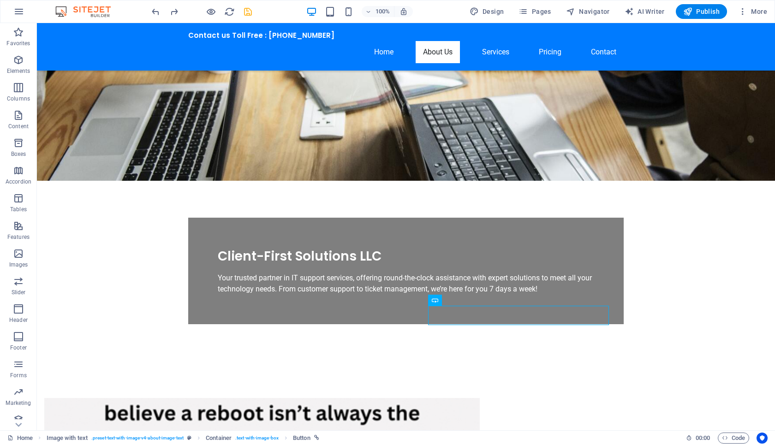
click at [246, 10] on icon "save" at bounding box center [248, 11] width 11 height 11
checkbox input "false"
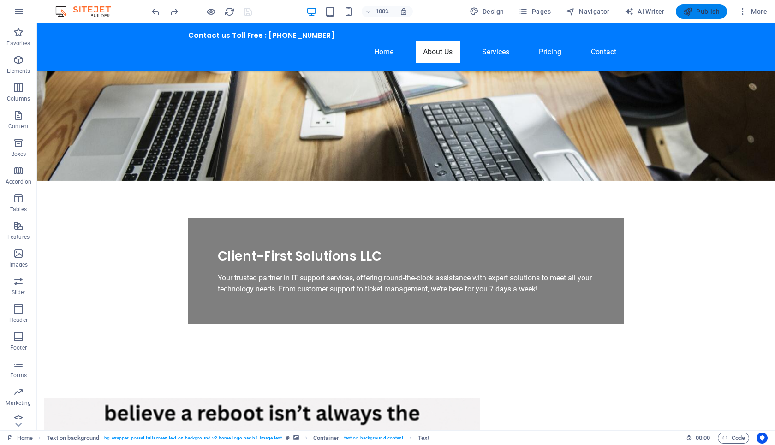
click at [690, 18] on button "Publish" at bounding box center [701, 11] width 51 height 15
